Goal: Check status: Check status

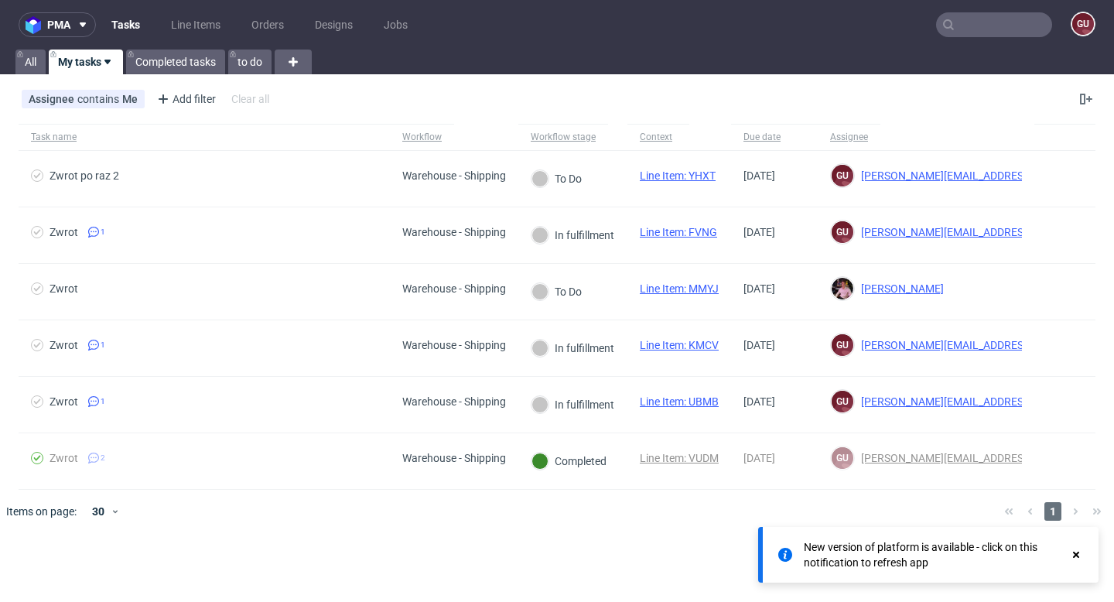
scroll to position [12, 0]
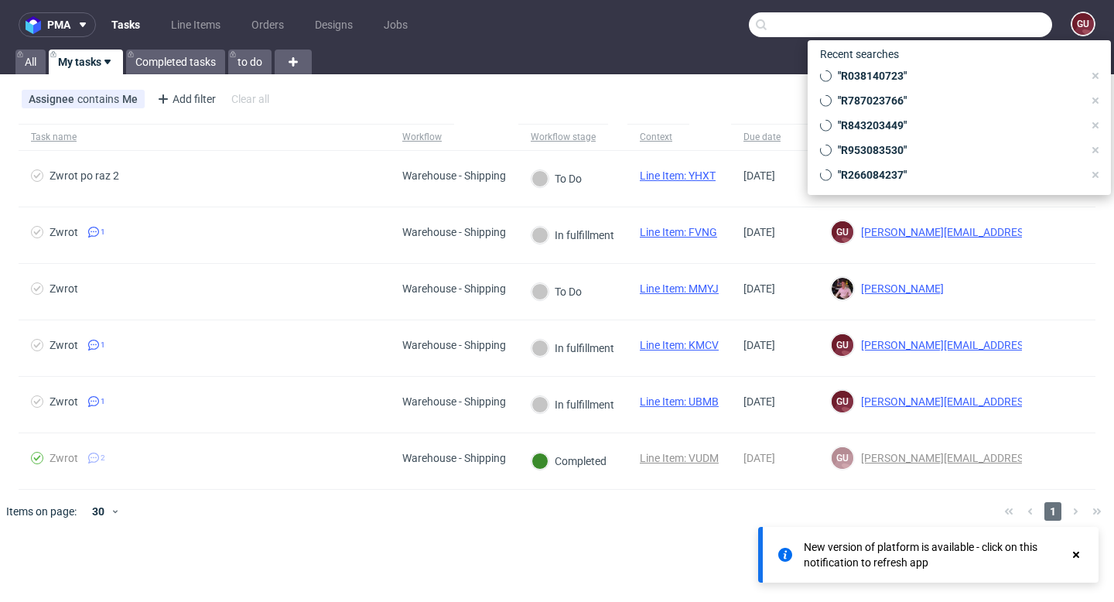
click at [990, 27] on input "text" at bounding box center [900, 24] width 303 height 25
paste input "R874151893"
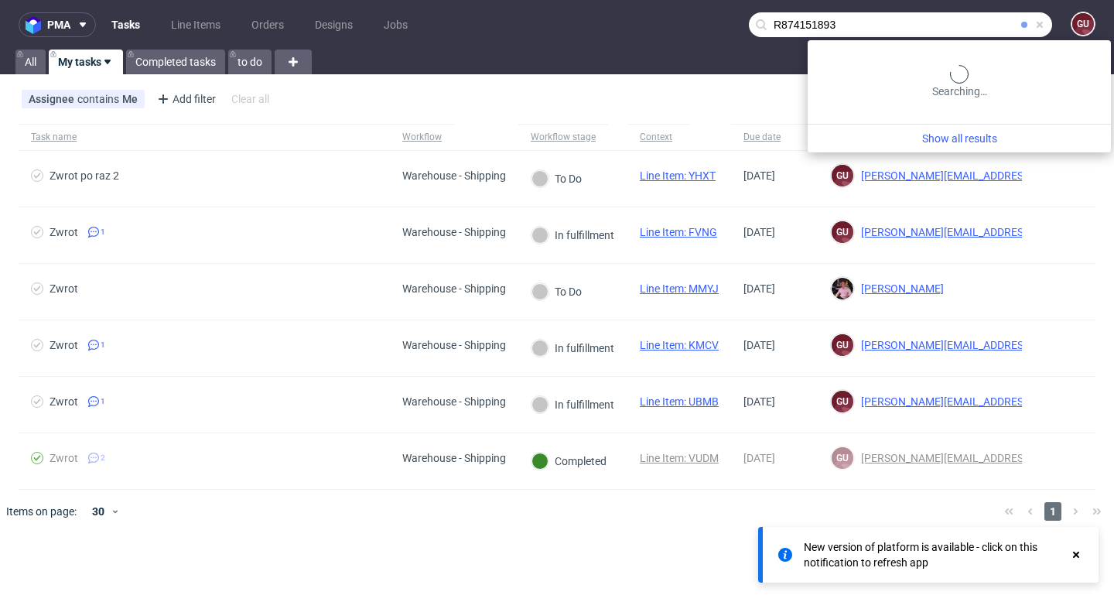
type input "R874151893"
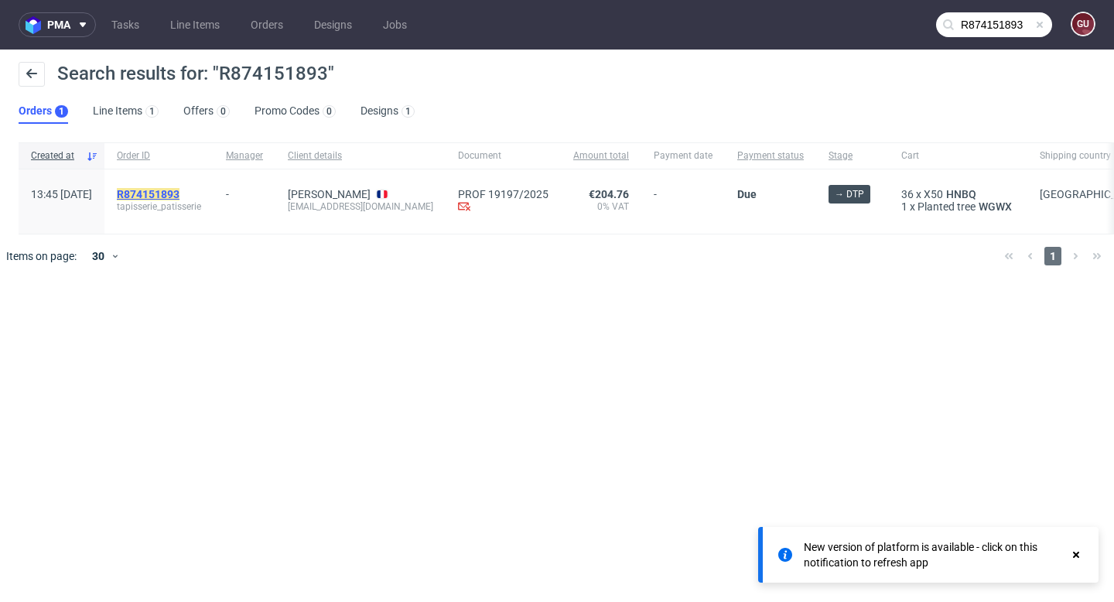
click at [179, 188] on mark "R874151893" at bounding box center [148, 194] width 63 height 12
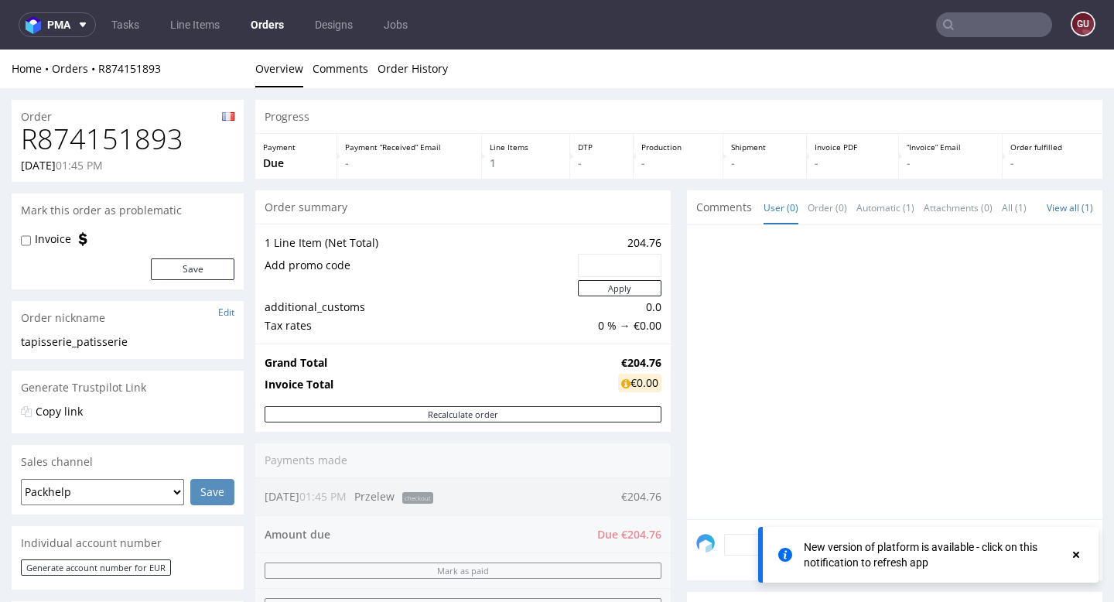
click at [1077, 555] on icon at bounding box center [1076, 554] width 14 height 12
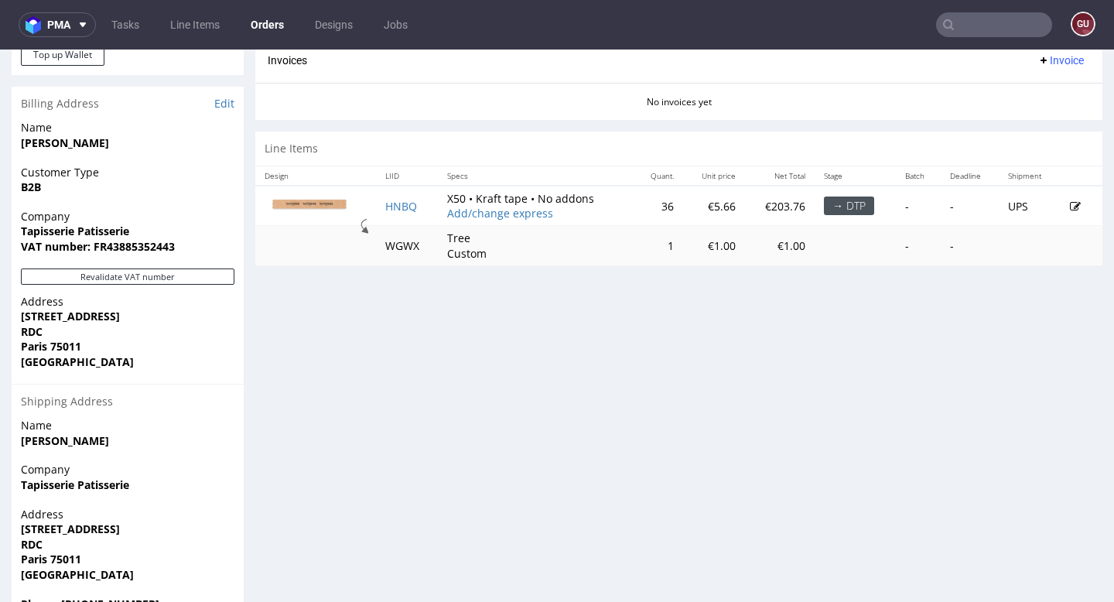
scroll to position [696, 0]
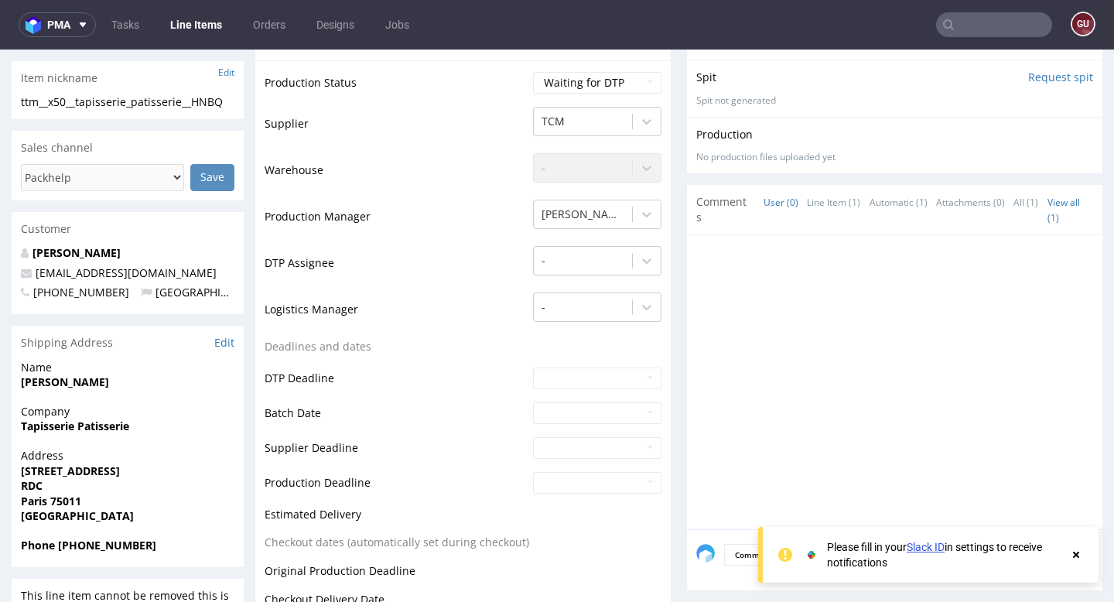
scroll to position [283, 0]
